Goal: Book appointment/travel/reservation

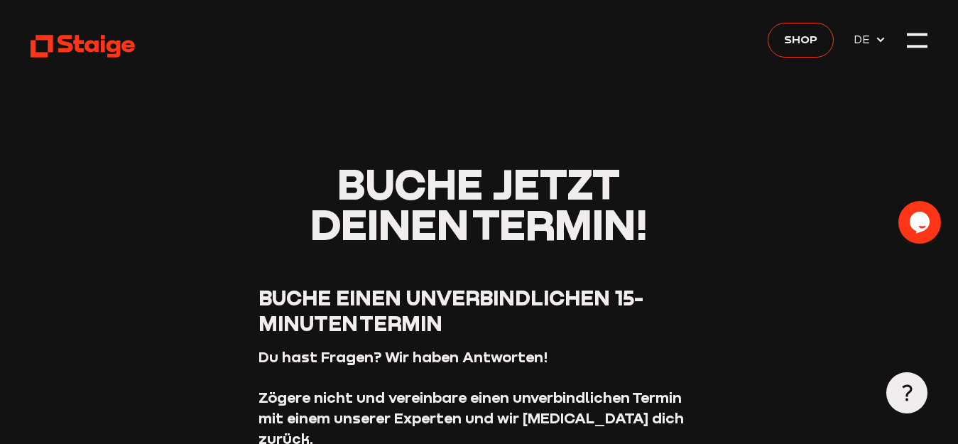
click at [920, 222] on icon "Chat widget" at bounding box center [919, 221] width 20 height 21
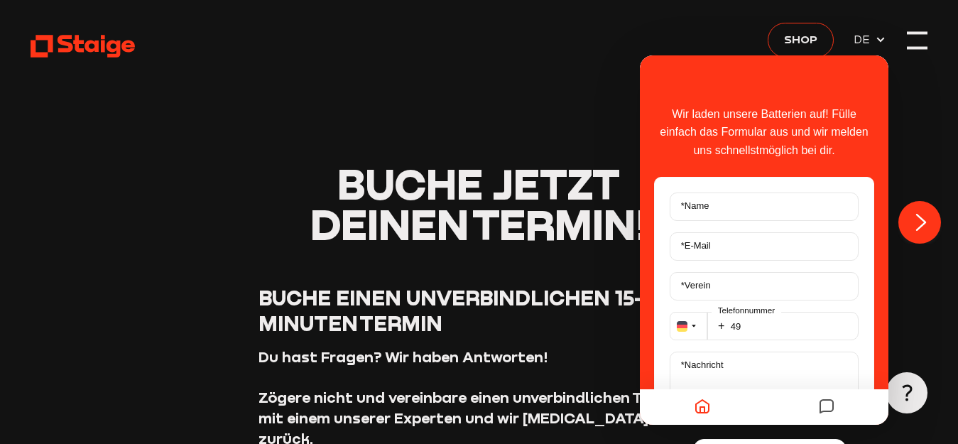
drag, startPoint x: 571, startPoint y: 122, endPoint x: 921, endPoint y: 46, distance: 358.1
click at [921, 46] on div at bounding box center [916, 41] width 21 height 21
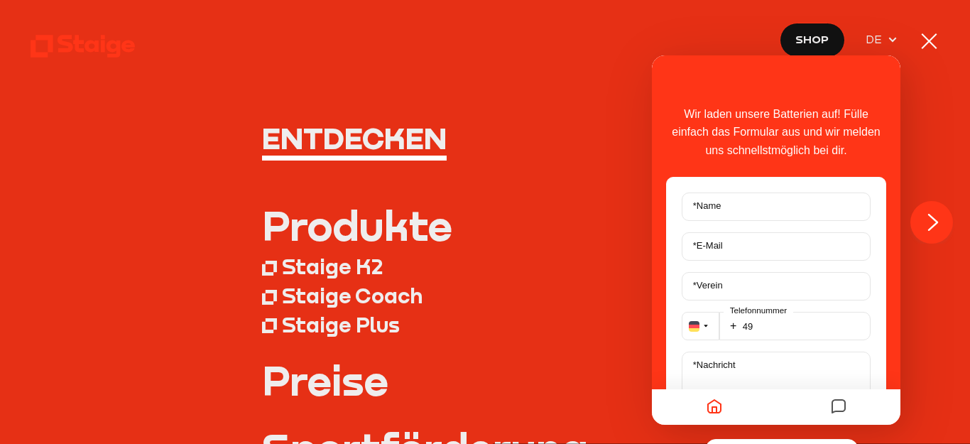
click at [921, 46] on div at bounding box center [928, 41] width 21 height 21
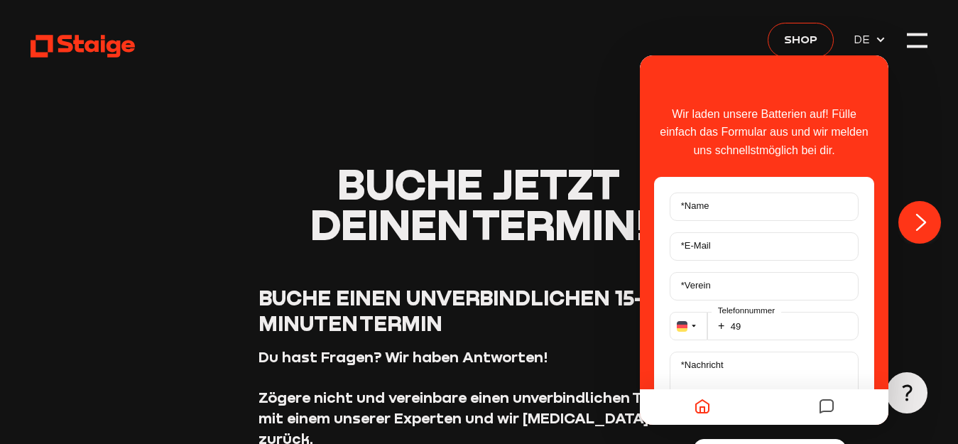
click at [700, 410] on icon "Home" at bounding box center [701, 407] width 17 height 28
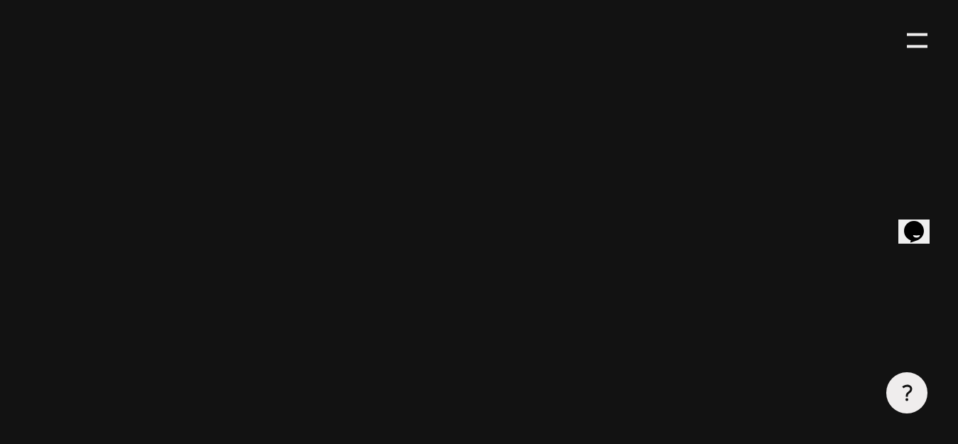
scroll to position [639, 0]
